Goal: Ask a question: Seek information or help from site administrators or community

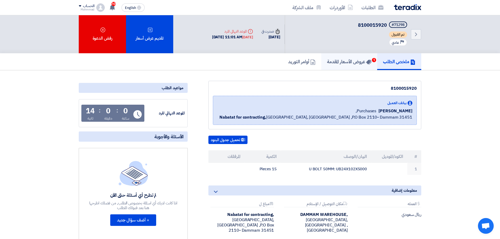
click at [343, 63] on h5 "عروض الأسعار المقدمة 1" at bounding box center [349, 61] width 44 height 6
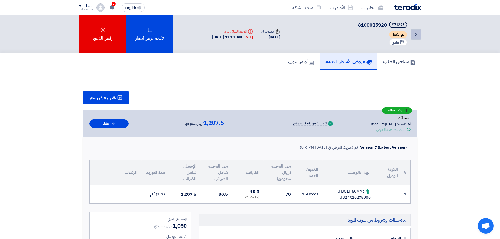
click at [416, 33] on icon "Back" at bounding box center [416, 34] width 6 height 6
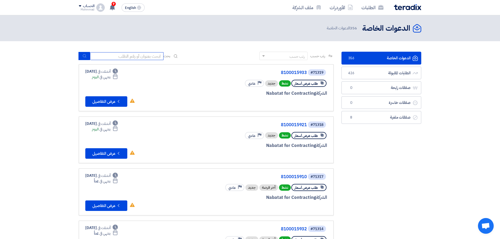
click at [121, 54] on input at bounding box center [126, 56] width 73 height 8
paste input "8100015920"
type input "8100015920"
click at [85, 54] on icon "submit" at bounding box center [84, 56] width 4 height 4
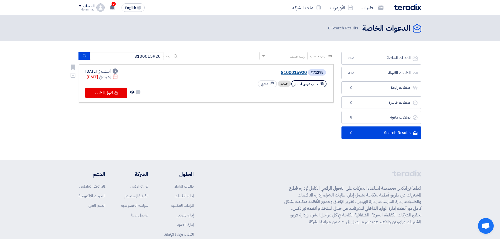
click at [296, 73] on link "8100015920" at bounding box center [254, 72] width 105 height 5
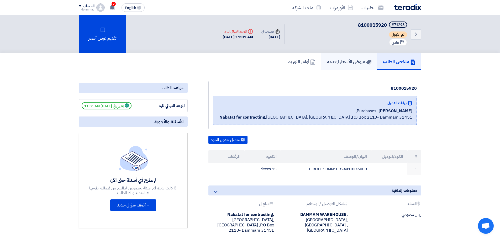
click at [338, 61] on h5 "عروض الأسعار المقدمة" at bounding box center [349, 61] width 44 height 6
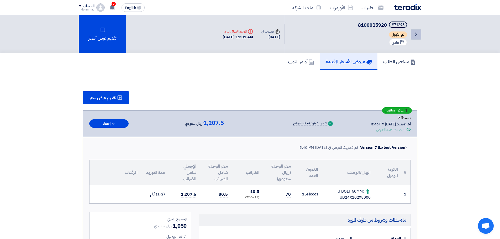
click at [416, 33] on icon "Back" at bounding box center [416, 34] width 6 height 6
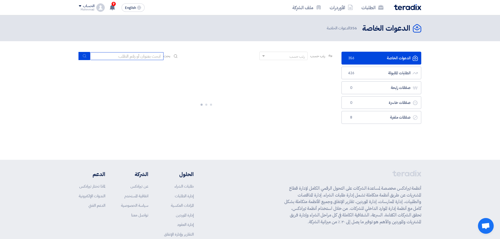
click at [131, 58] on input at bounding box center [126, 56] width 73 height 8
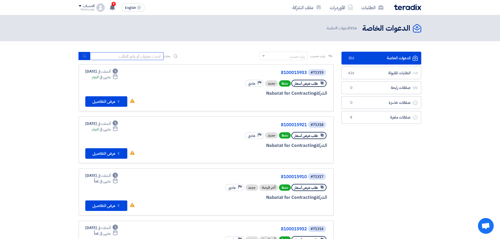
paste input "8100015933"
type input "8100015933"
click at [79, 57] on button "submit" at bounding box center [84, 56] width 12 height 8
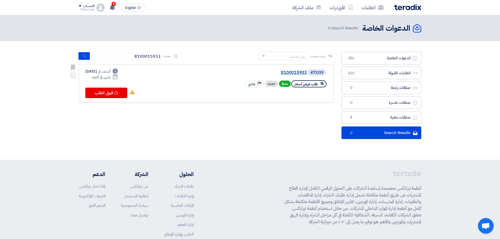
click at [295, 71] on link "8100015933" at bounding box center [254, 72] width 105 height 5
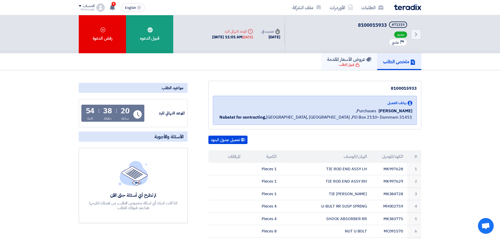
click at [357, 61] on h5 "عروض الأسعار المقدمة" at bounding box center [349, 59] width 44 height 6
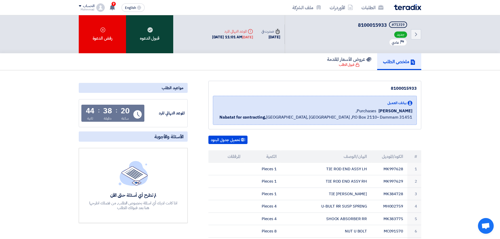
click at [154, 38] on div "قبول الدعوه" at bounding box center [149, 34] width 47 height 38
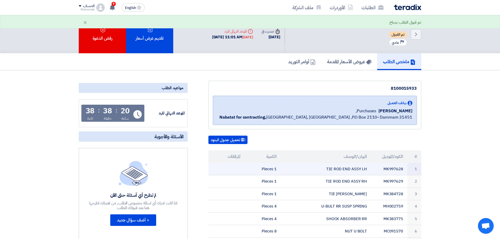
click at [398, 169] on td "MK997628" at bounding box center [389, 169] width 36 height 12
copy td "MK997628"
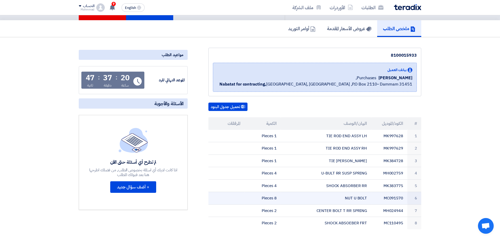
scroll to position [52, 0]
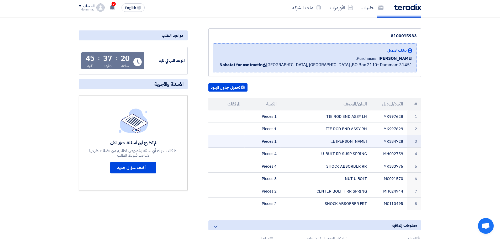
click at [396, 142] on td "MK384728" at bounding box center [389, 141] width 36 height 13
copy td "MK384728"
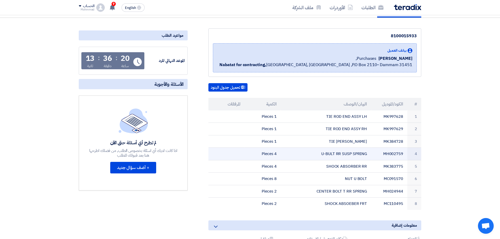
click at [392, 154] on td "MH002759" at bounding box center [389, 154] width 36 height 13
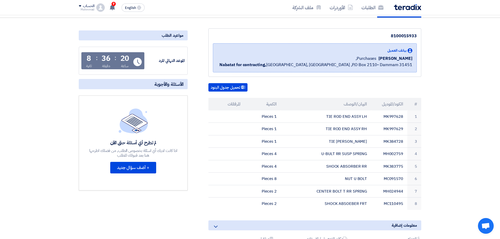
copy td "MH002759"
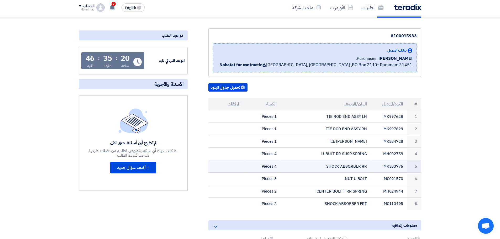
click at [343, 162] on td "SHOCK ABSORBER RR" at bounding box center [326, 166] width 90 height 13
click at [389, 167] on td "MK383775" at bounding box center [389, 166] width 36 height 13
copy td "MK383775"
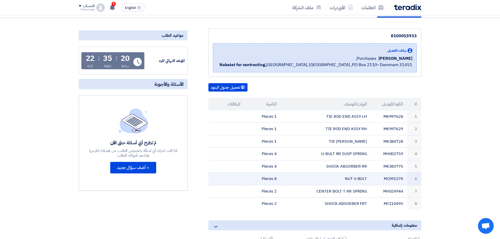
click at [392, 178] on td "MC091570" at bounding box center [389, 179] width 36 height 13
copy td "MC091570"
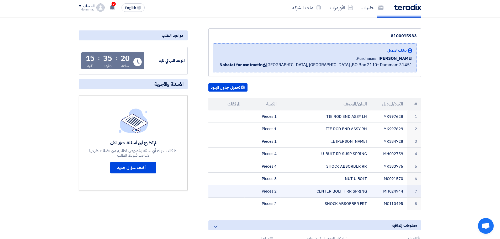
click at [393, 191] on td "MH024944" at bounding box center [389, 191] width 36 height 13
copy td "MH024944"
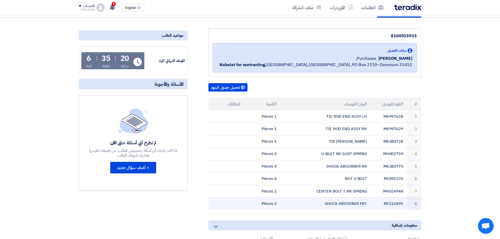
click at [394, 205] on td "MC110495" at bounding box center [389, 203] width 36 height 12
copy td "MC110495"
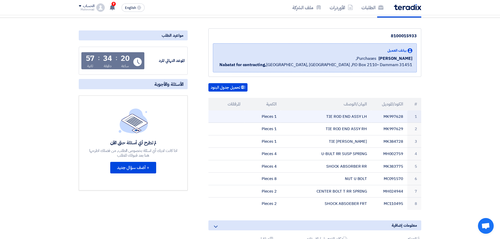
scroll to position [79, 0]
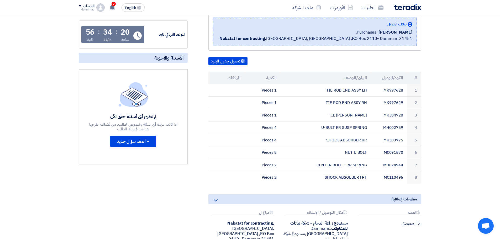
click at [417, 78] on th "#" at bounding box center [414, 78] width 14 height 13
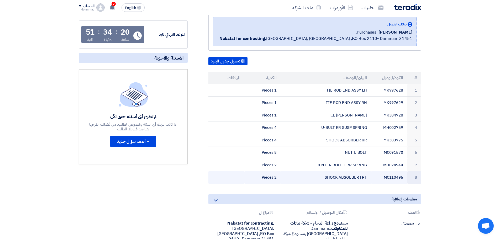
drag, startPoint x: 416, startPoint y: 78, endPoint x: 260, endPoint y: 179, distance: 186.1
click at [260, 179] on table "# الكود/الموديل البيان/الوصف الكمية المرفقات 1 MK997628 TIE ROD END ASSY LH 1 P…" at bounding box center [314, 128] width 213 height 112
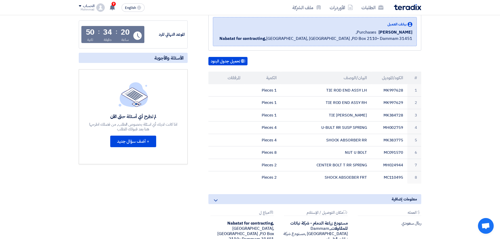
copy table "# الكود/الموديل البيان/الوصف الكمية المرفقات 1 MK997628 TIE ROD END ASSY LH 1 P…"
click at [326, 61] on div "تحميل جدول البنود" at bounding box center [314, 61] width 213 height 8
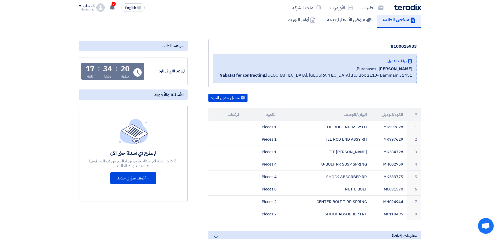
scroll to position [0, 0]
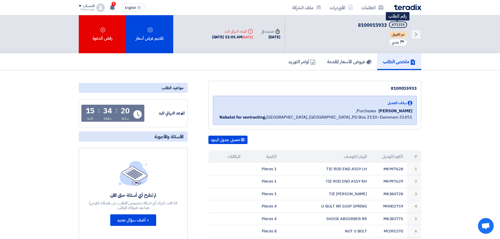
click at [399, 27] on div "#71319" at bounding box center [397, 25] width 13 height 4
copy div "71319"
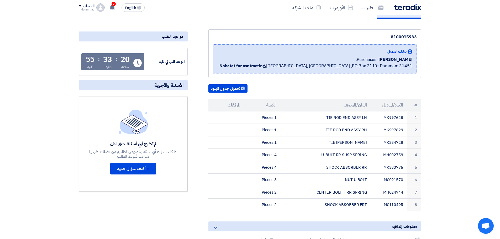
scroll to position [52, 0]
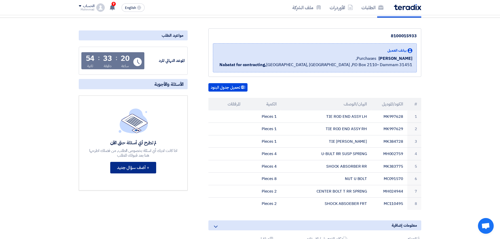
click at [142, 172] on button "+ أضف سؤال جديد" at bounding box center [133, 168] width 46 height 12
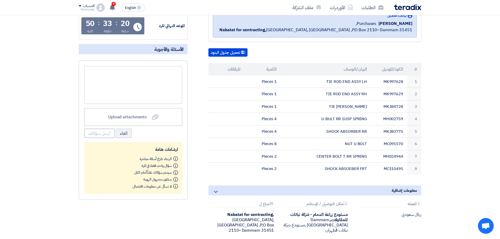
scroll to position [79, 0]
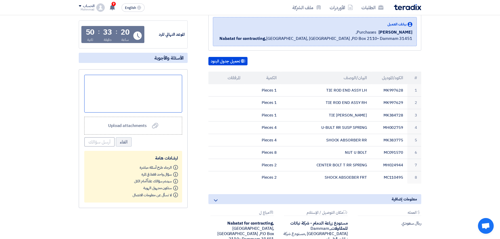
click at [167, 101] on div at bounding box center [133, 94] width 98 height 38
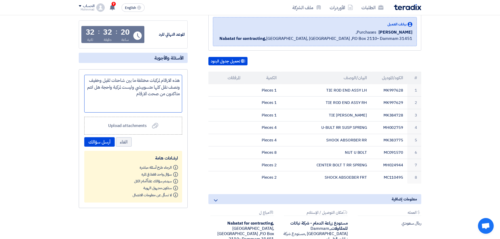
click at [140, 92] on div "هذه الارقام لمركبات مختلفة ما بين شاحنات ثقيل وخفيف ونصف نقل كلها متسوبيشي وليس…" at bounding box center [133, 94] width 98 height 38
click at [102, 143] on button "أرسل سؤالك" at bounding box center [99, 141] width 30 height 9
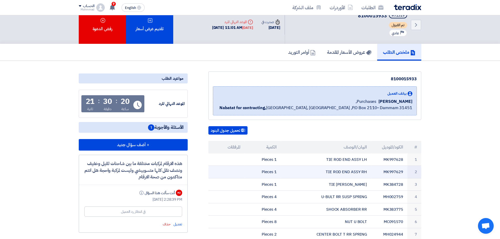
scroll to position [0, 0]
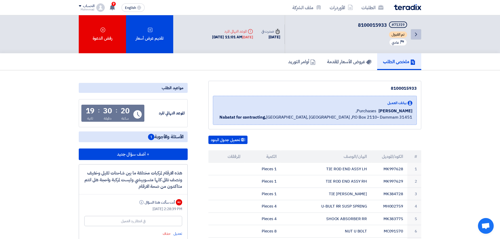
click at [417, 34] on icon "Back" at bounding box center [416, 34] width 6 height 6
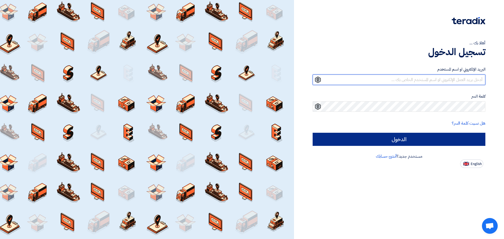
type input "bombom30651@gmail.com"
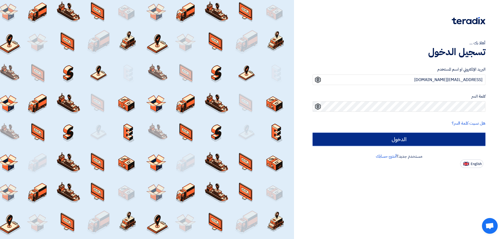
click at [394, 141] on input "الدخول" at bounding box center [398, 139] width 173 height 13
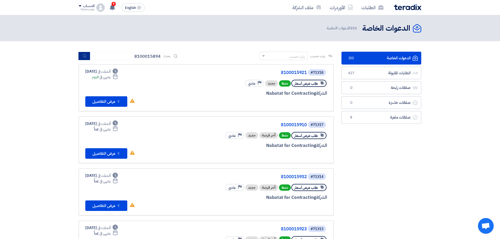
type input "8100015894"
click at [87, 52] on button "submit" at bounding box center [84, 56] width 12 height 8
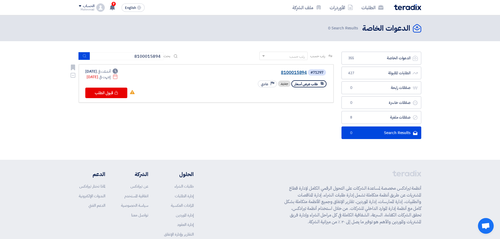
click at [284, 72] on link "8100015894" at bounding box center [254, 72] width 105 height 5
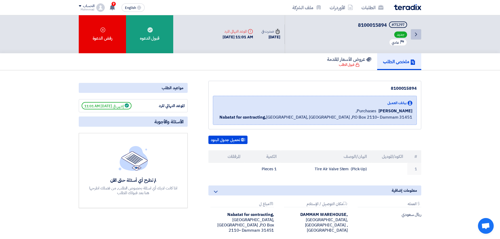
click at [416, 36] on icon "Back" at bounding box center [416, 34] width 6 height 6
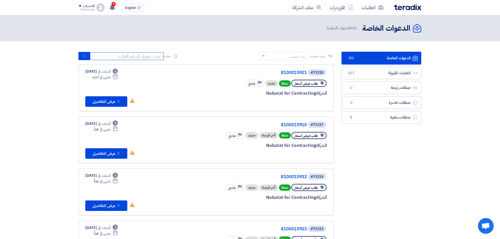
click at [140, 54] on input at bounding box center [126, 56] width 73 height 8
paste input "81000159228100015922"
type input "81000159228100015922"
click at [81, 58] on button "submit" at bounding box center [84, 56] width 12 height 8
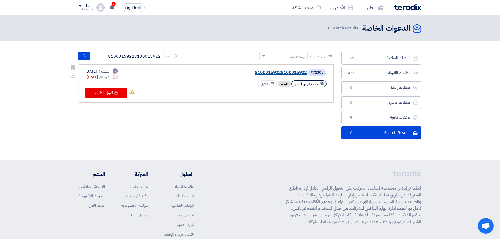
click at [288, 73] on link "81000159228100015922" at bounding box center [254, 72] width 105 height 5
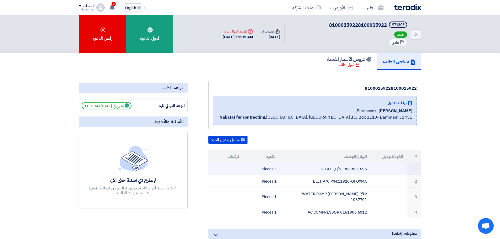
click at [356, 169] on td "V-BELT,P/N: 9069931696" at bounding box center [326, 169] width 90 height 12
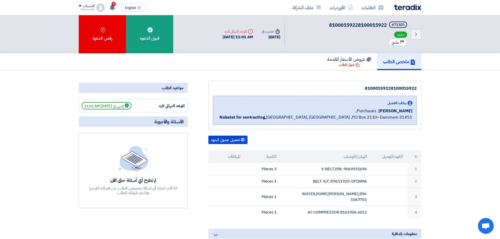
click at [408, 123] on div "بيانات العميل Yasir Ali Purchases, Nabatat for contracting, Dammam, Saudi Arabi…" at bounding box center [315, 110] width 204 height 29
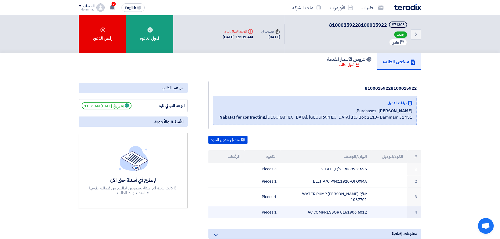
drag, startPoint x: 416, startPoint y: 158, endPoint x: 253, endPoint y: 206, distance: 170.4
click at [253, 206] on table "# الكود/الموديل البيان/الوصف الكمية المرفقات 1 V-BELT,P/N: 9069931696 3 Pieces …" at bounding box center [314, 184] width 213 height 68
copy table "# الكود/الموديل البيان/الوصف الكمية المرفقات 1 V-BELT,P/N: 9069931696 3 Pieces …"
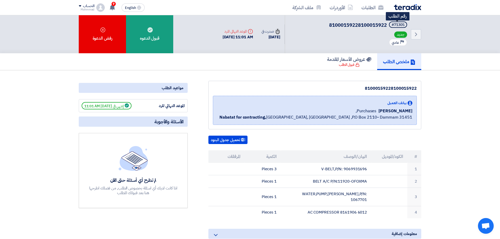
click at [399, 24] on div "#71305" at bounding box center [397, 25] width 13 height 4
copy div "71305"
